Goal: Communication & Community: Answer question/provide support

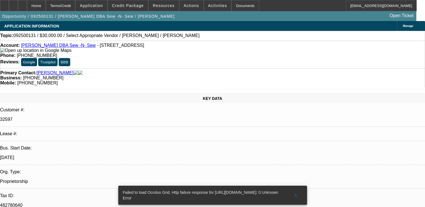
select select "0"
select select "2"
select select "0.1"
select select "1"
select select "2"
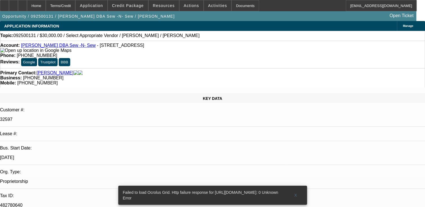
select select "4"
radio input "true"
type textarea "DISC DEAL , NO PAYMENT INFO"
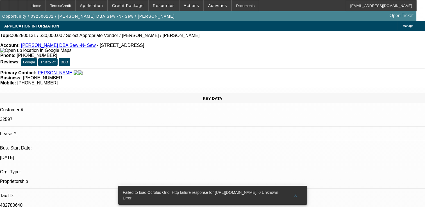
radio input "true"
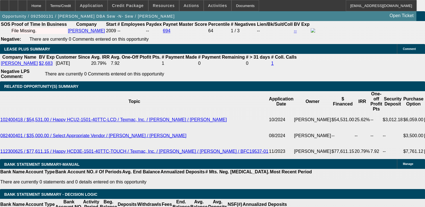
scroll to position [1073, 0]
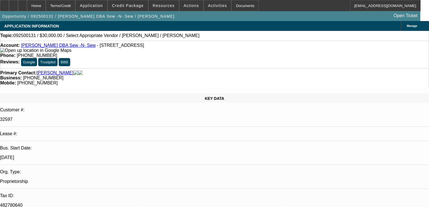
select select "0"
select select "2"
select select "0.1"
select select "4"
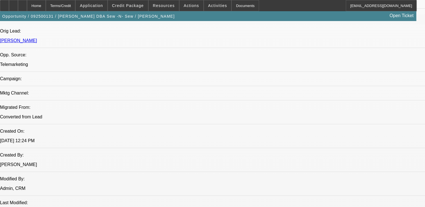
scroll to position [365, 0]
